Goal: Information Seeking & Learning: Find specific fact

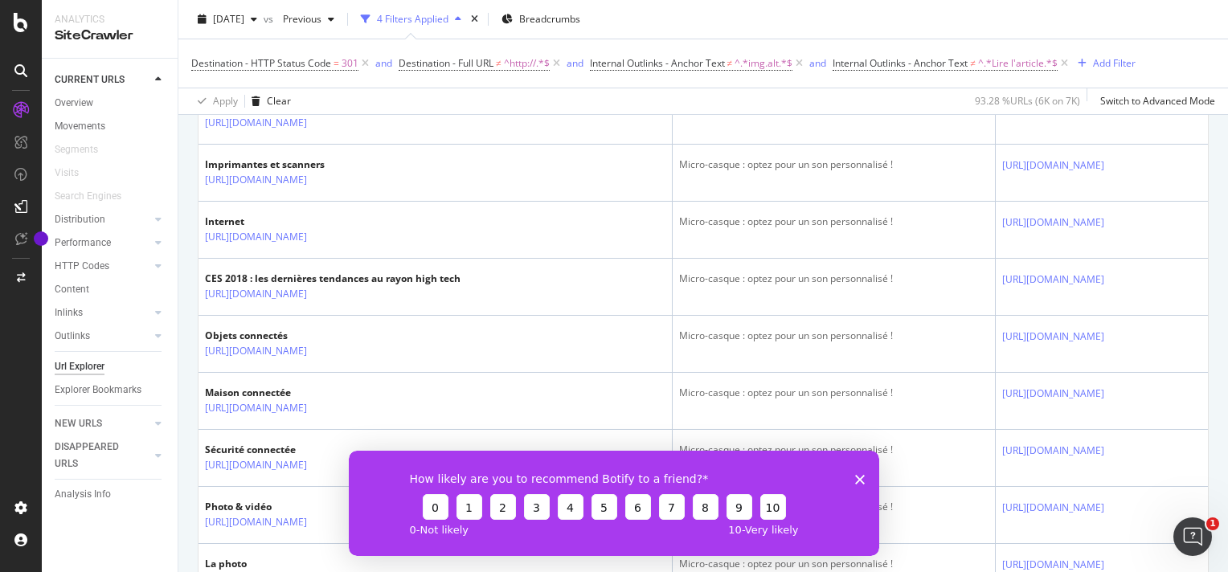
scroll to position [1206, 0]
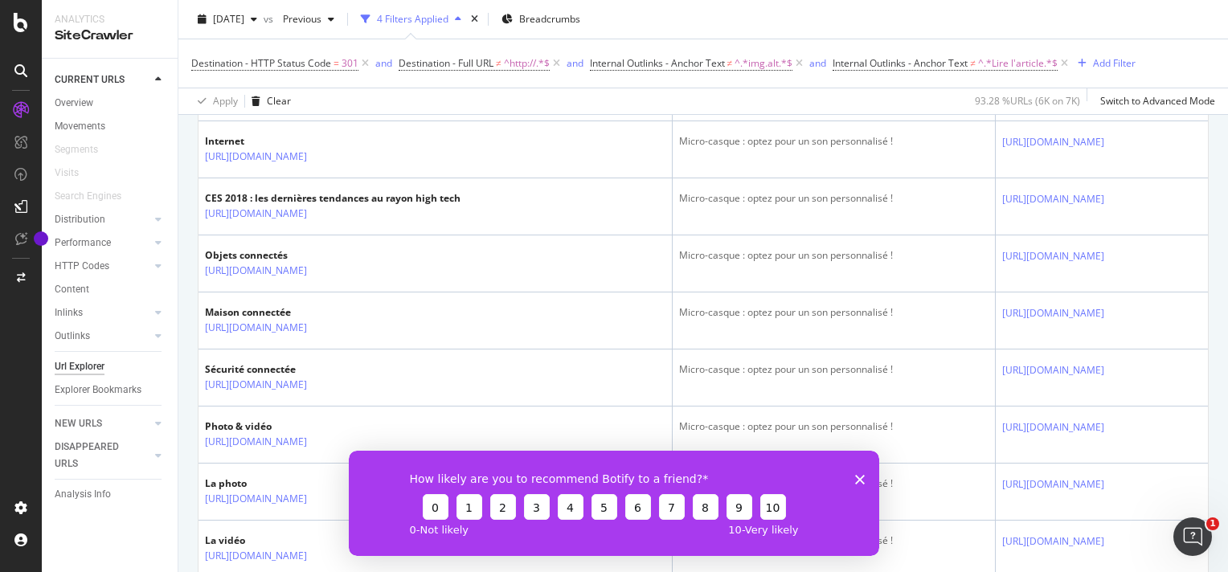
click at [863, 482] on div "How likely are you to recommend Botify to a friend? 0 1 2 3 4 5 6 7 8 9 10 0 - …" at bounding box center [614, 502] width 530 height 105
click at [862, 476] on icon "Fermer l'enquête" at bounding box center [860, 479] width 10 height 10
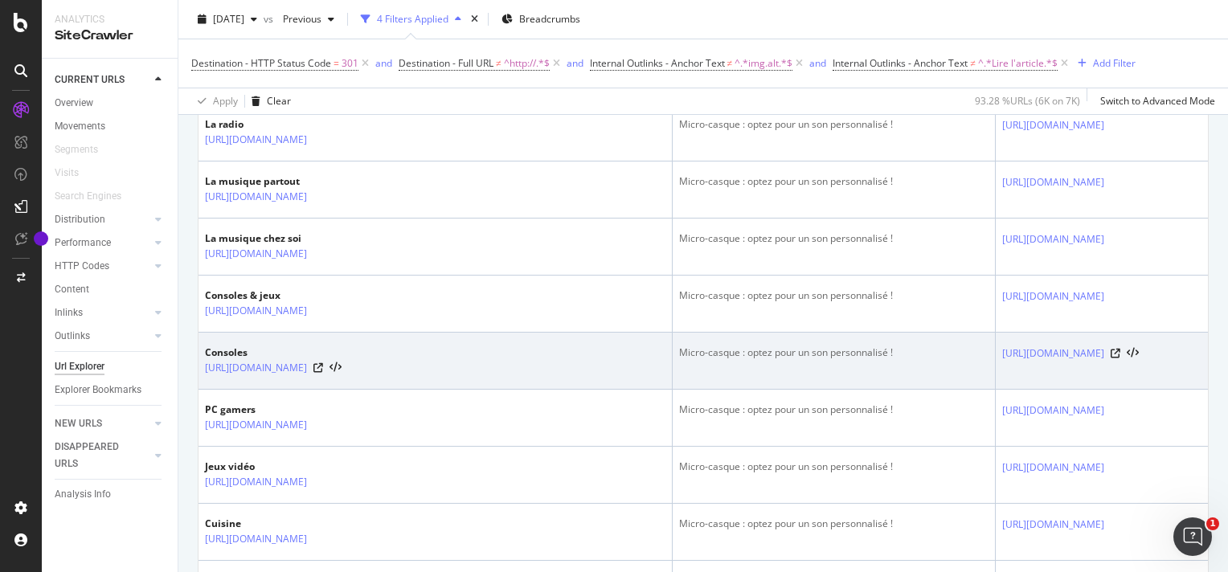
scroll to position [1688, 0]
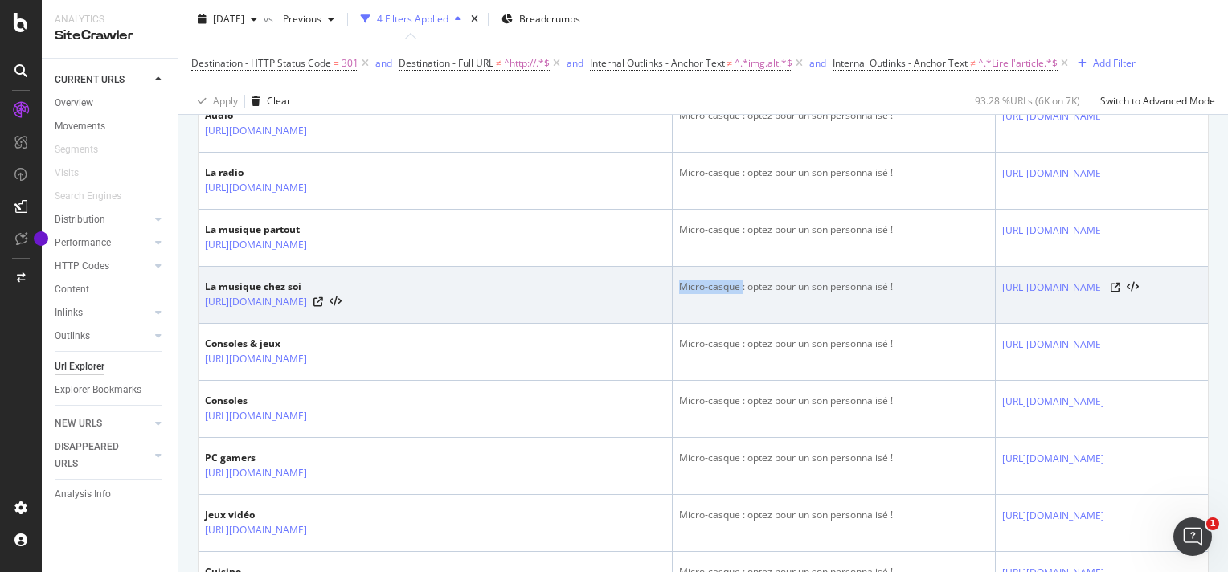
drag, startPoint x: 669, startPoint y: 424, endPoint x: 607, endPoint y: 424, distance: 61.9
click at [679, 294] on div "Micro-casque : optez pour un son personnalisé !" at bounding box center [833, 287] width 309 height 14
copy div "Micro-casque"
